Goal: Information Seeking & Learning: Find specific fact

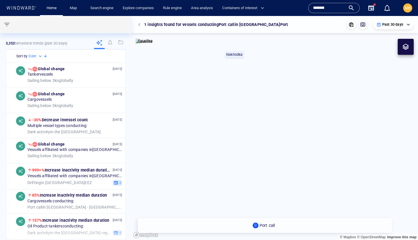
scroll to position [5, 0]
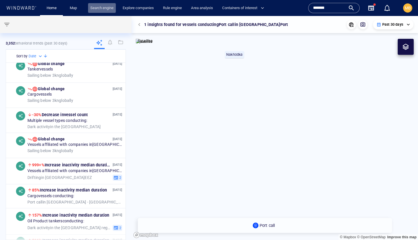
click at [103, 9] on link "Search engine" at bounding box center [102, 8] width 28 height 10
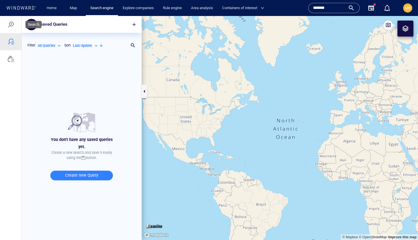
click at [10, 23] on div at bounding box center [10, 24] width 7 height 7
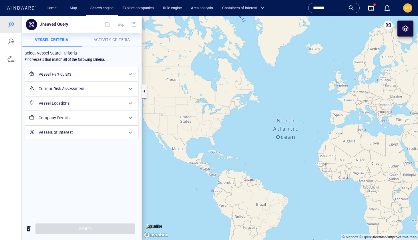
click at [89, 73] on h6 "Vessel Particulars" at bounding box center [81, 74] width 85 height 7
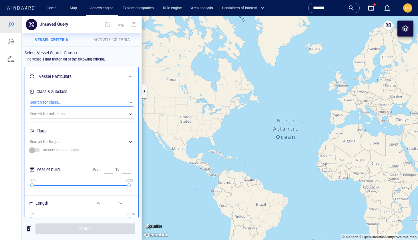
click at [85, 101] on div "​" at bounding box center [82, 102] width 104 height 9
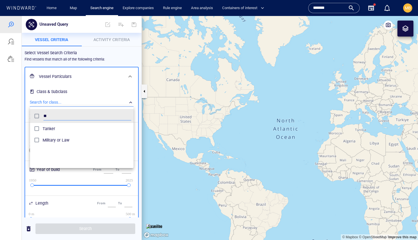
scroll to position [57, 103]
type input "**"
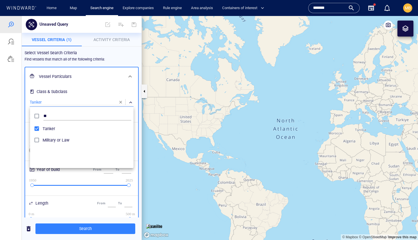
click at [113, 91] on div at bounding box center [209, 128] width 418 height 224
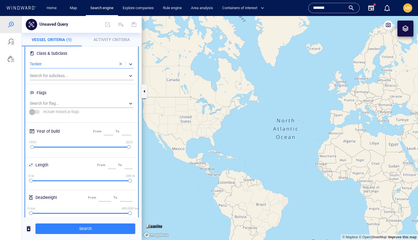
scroll to position [39, 0]
click at [93, 105] on div "​" at bounding box center [82, 103] width 104 height 9
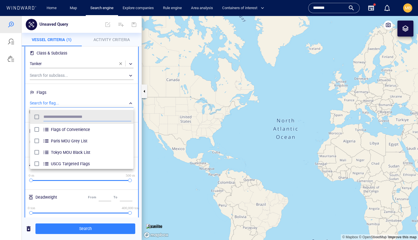
scroll to position [57, 103]
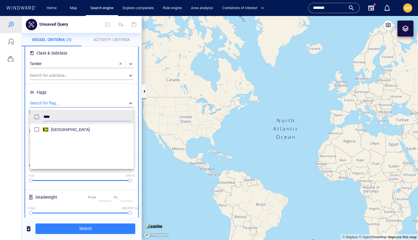
type input "****"
click at [87, 229] on div at bounding box center [209, 128] width 418 height 224
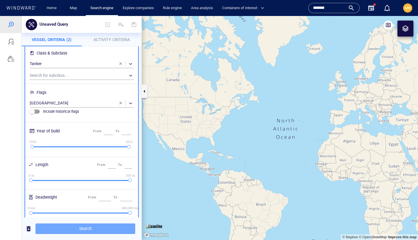
click at [87, 229] on span "Search" at bounding box center [85, 228] width 91 height 7
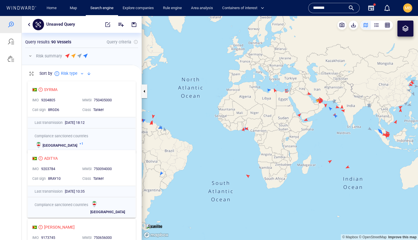
click at [92, 55] on div at bounding box center [101, 56] width 73 height 7
click at [107, 24] on span "button" at bounding box center [108, 25] width 6 height 6
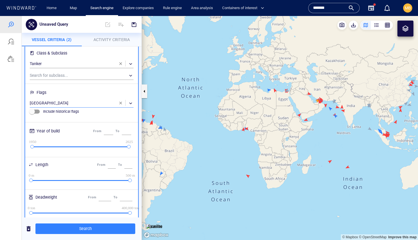
click at [73, 102] on div "​" at bounding box center [82, 103] width 104 height 9
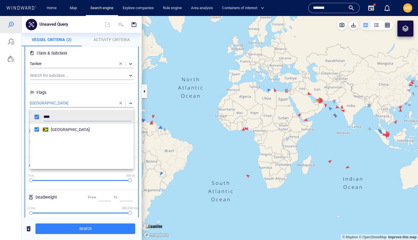
scroll to position [57, 103]
type input "*"
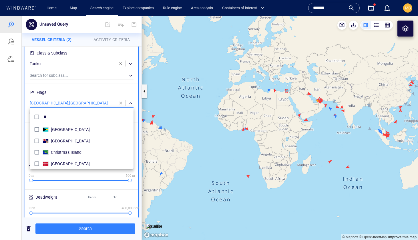
type input "*"
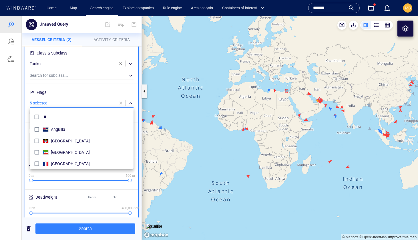
type input "*"
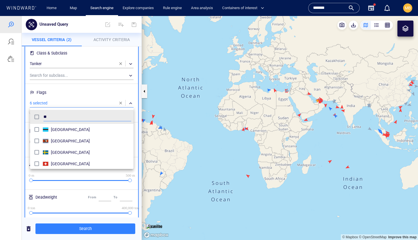
type input "**"
click at [85, 229] on div at bounding box center [209, 128] width 418 height 224
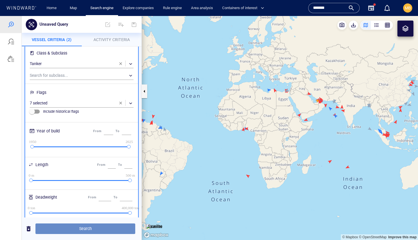
click at [85, 228] on span "Search" at bounding box center [85, 228] width 91 height 7
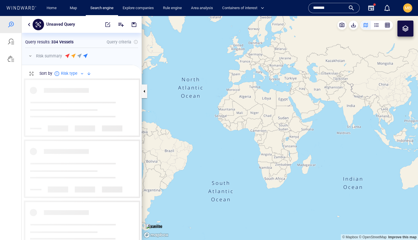
scroll to position [162, 120]
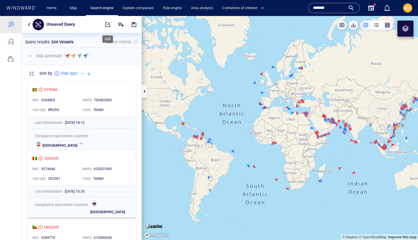
click at [107, 25] on span "button" at bounding box center [108, 25] width 6 height 6
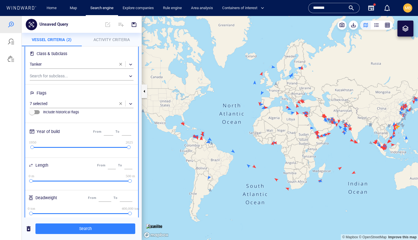
scroll to position [0, 0]
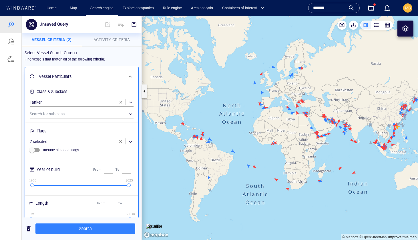
click at [130, 142] on div "​" at bounding box center [82, 142] width 104 height 9
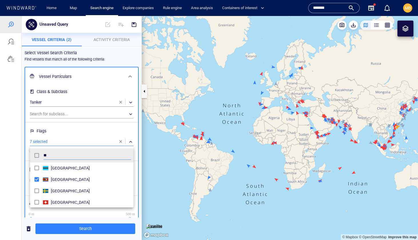
scroll to position [3, 0]
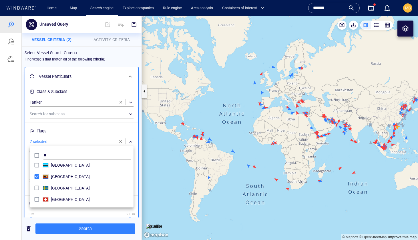
click at [376, 25] on div at bounding box center [209, 128] width 418 height 224
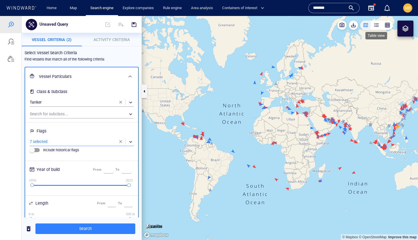
click at [375, 25] on div "button" at bounding box center [376, 25] width 6 height 6
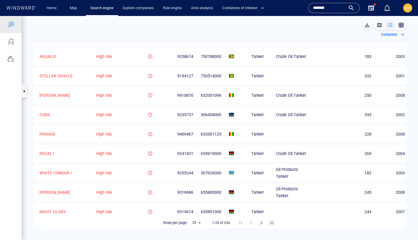
scroll to position [528, 0]
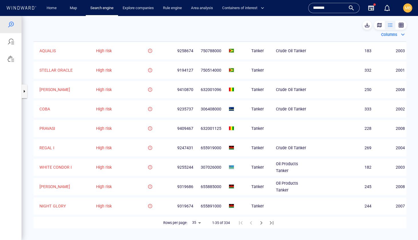
click at [197, 223] on body "Unsaved Query Something went wrong An error occurred while searching for the en…" at bounding box center [209, 128] width 418 height 224
click at [197, 229] on li "50" at bounding box center [196, 228] width 14 height 10
type input "**"
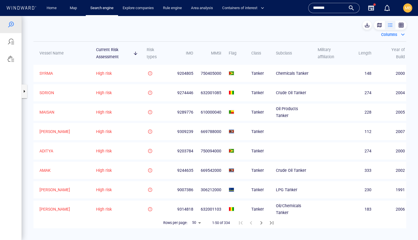
scroll to position [0, 0]
click at [400, 24] on div "button" at bounding box center [401, 25] width 6 height 6
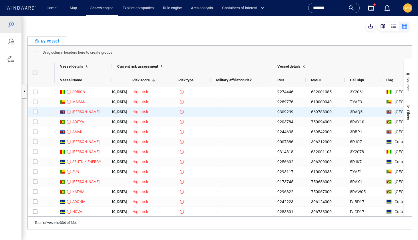
scroll to position [0, 33]
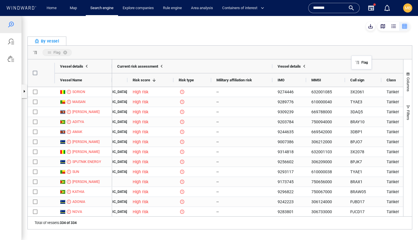
drag, startPoint x: 389, startPoint y: 80, endPoint x: 355, endPoint y: 60, distance: 39.7
drag, startPoint x: 353, startPoint y: 77, endPoint x: 116, endPoint y: 54, distance: 238.6
